Goal: Find specific page/section: Find specific page/section

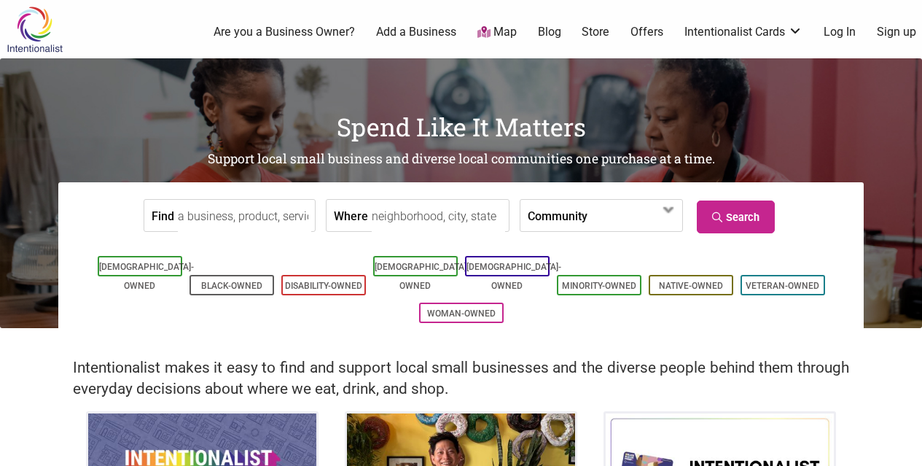
click at [677, 357] on h2 "Intentionalist makes it easy to find and support local small businesses and the…" at bounding box center [461, 378] width 776 height 42
click at [415, 216] on input "Where" at bounding box center [438, 216] width 133 height 33
type input "Seattle, WA, USA"
click at [732, 221] on link "Search" at bounding box center [735, 216] width 78 height 33
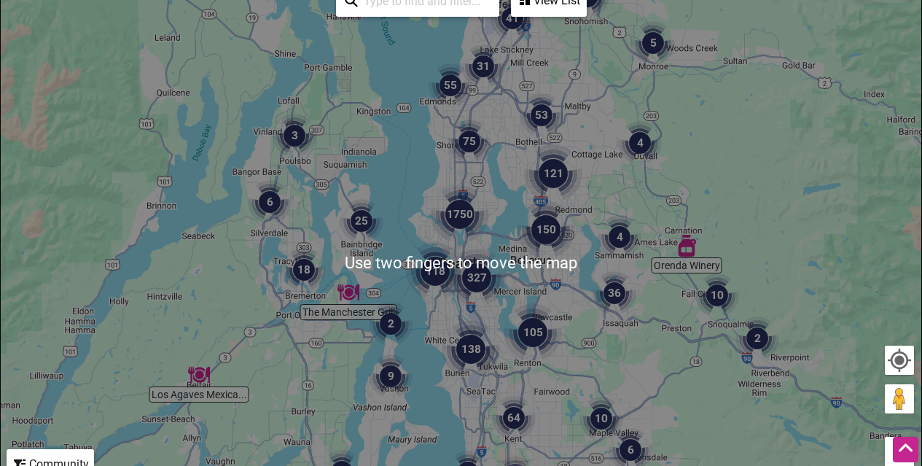
scroll to position [245, 0]
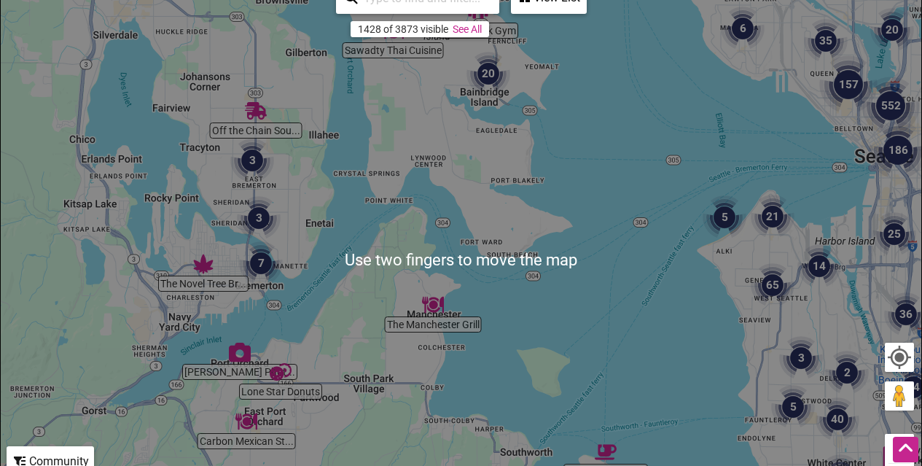
click at [243, 233] on div "To navigate, press the arrow keys." at bounding box center [461, 260] width 920 height 567
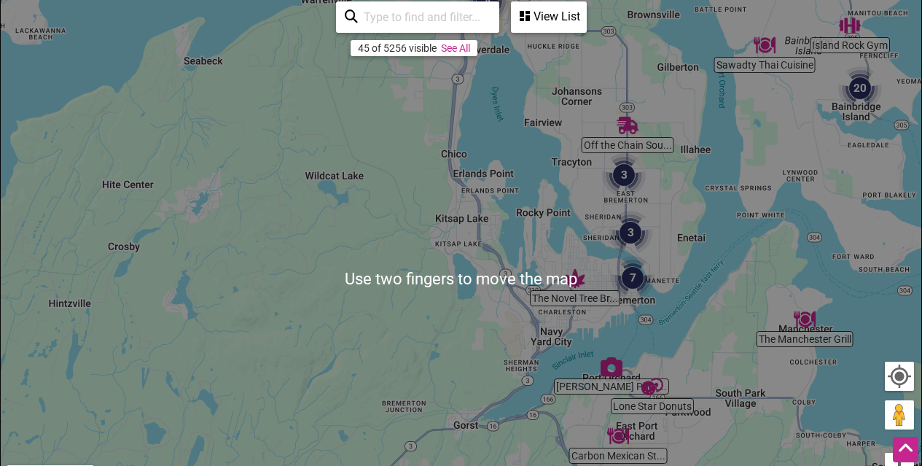
scroll to position [227, 0]
